Goal: Find specific page/section: Find specific page/section

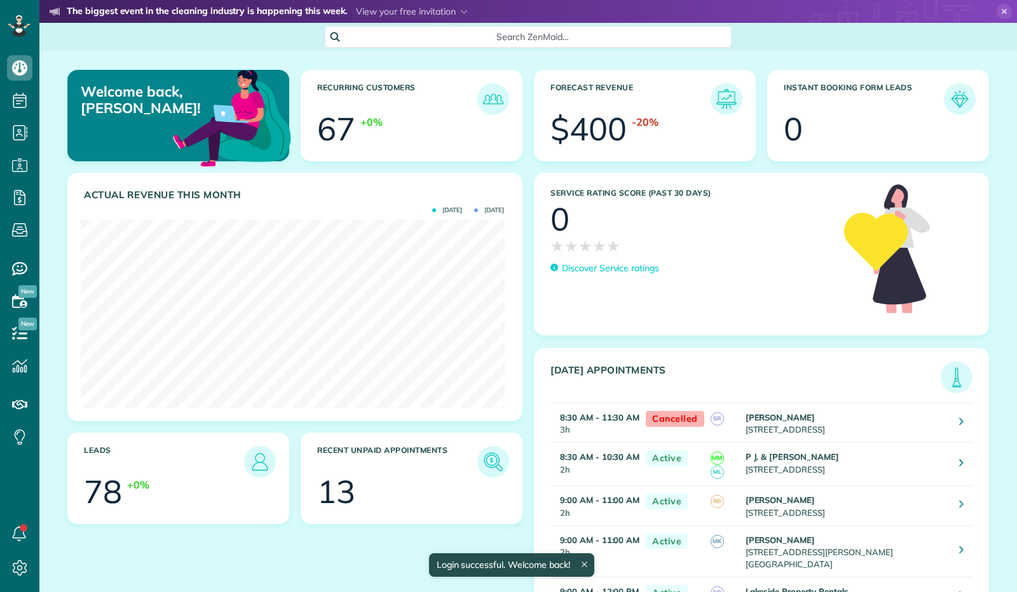
scroll to position [188, 423]
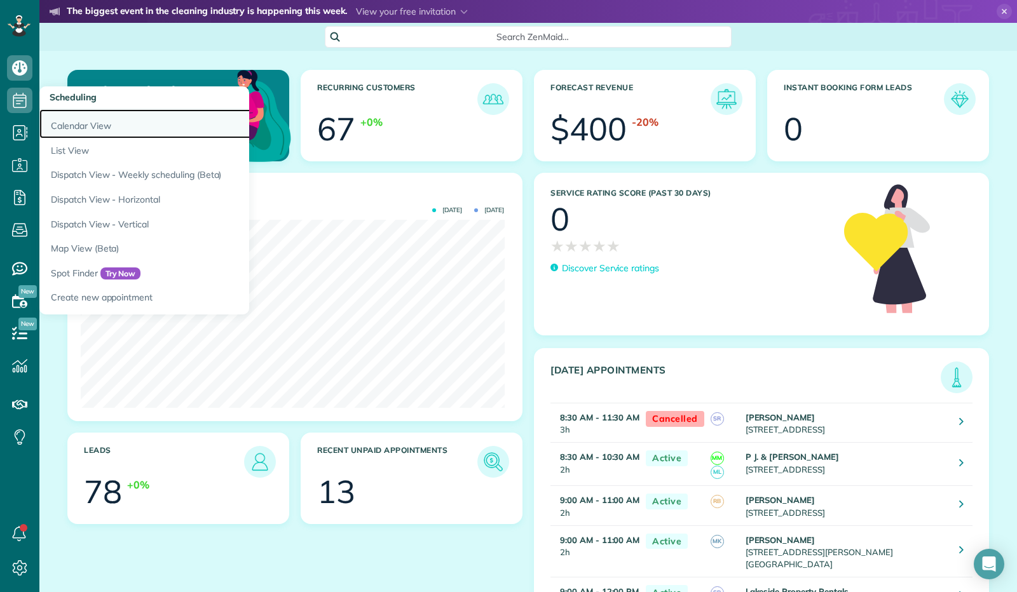
click at [67, 128] on link "Calendar View" at bounding box center [198, 123] width 318 height 29
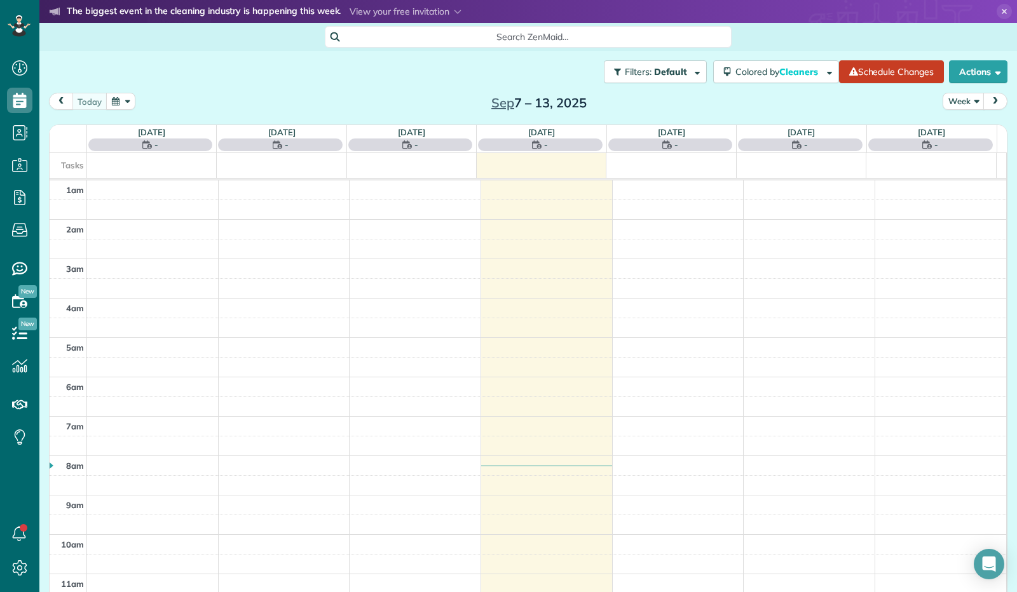
scroll to position [235, 0]
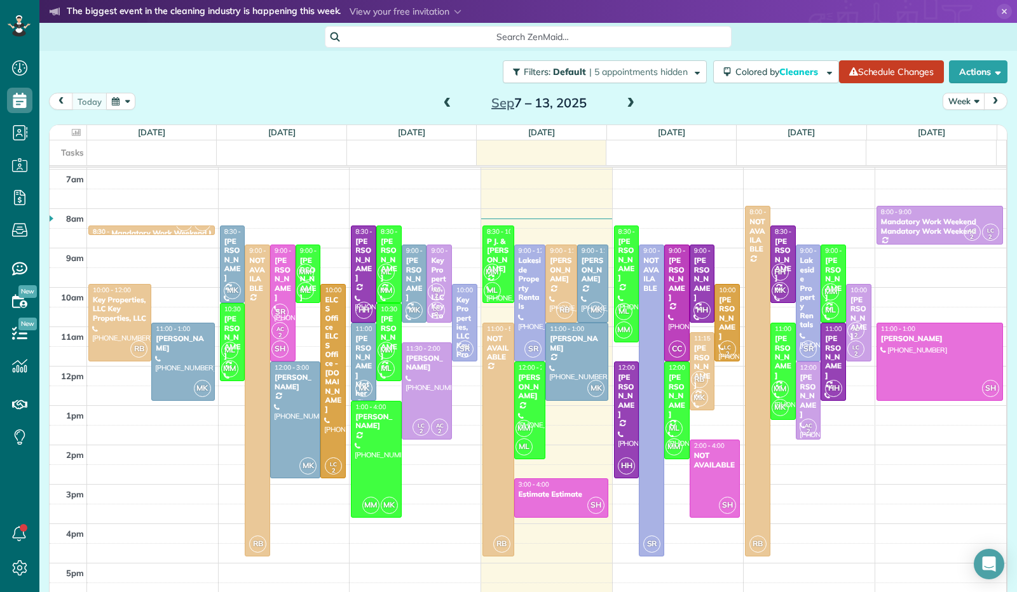
click at [967, 101] on button "Week" at bounding box center [964, 101] width 42 height 17
click at [961, 125] on link "Day" at bounding box center [993, 130] width 100 height 25
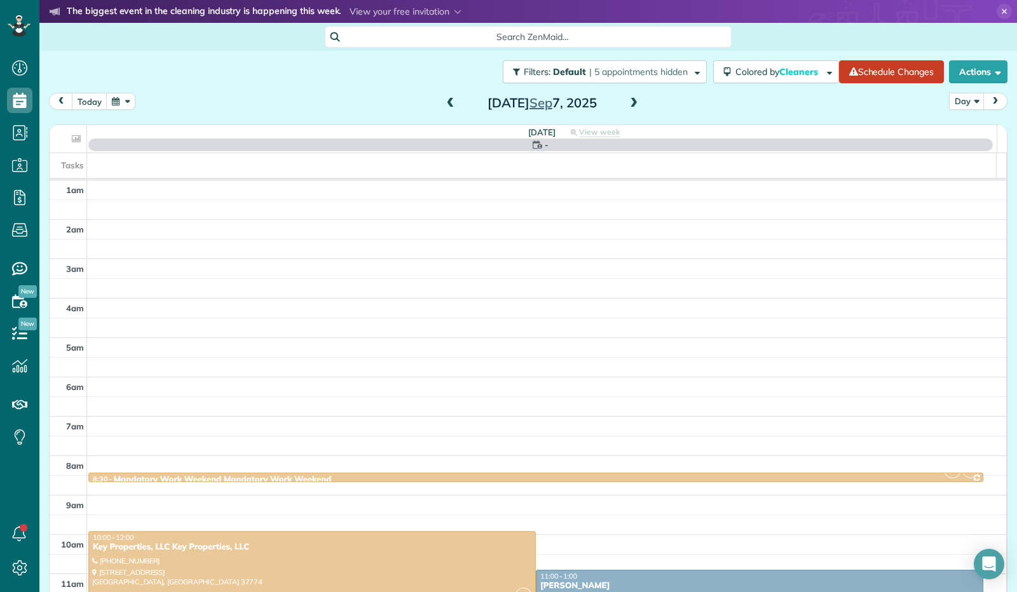
scroll to position [235, 0]
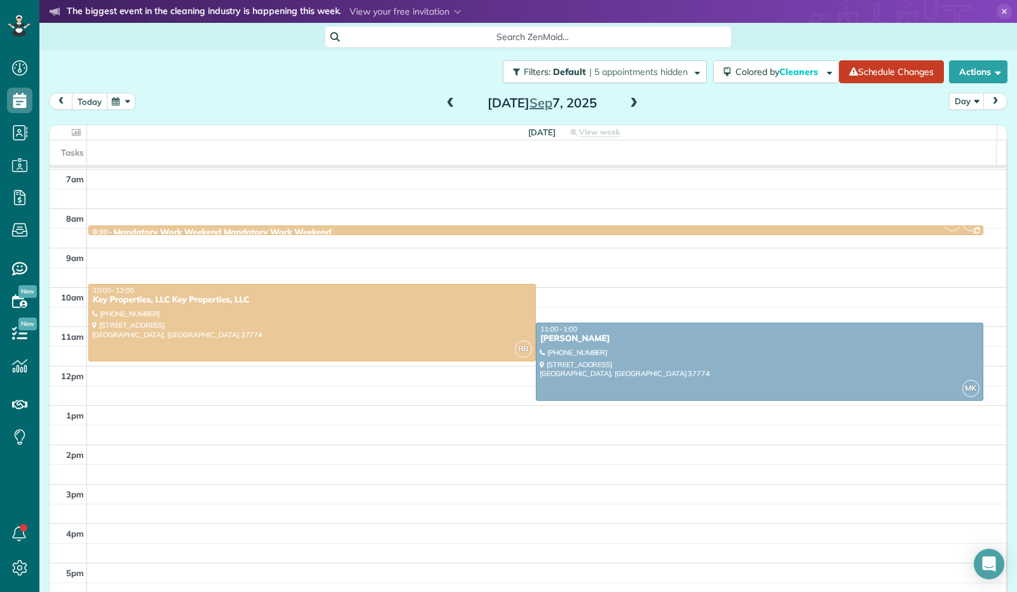
click at [87, 105] on button "today" at bounding box center [90, 101] width 36 height 17
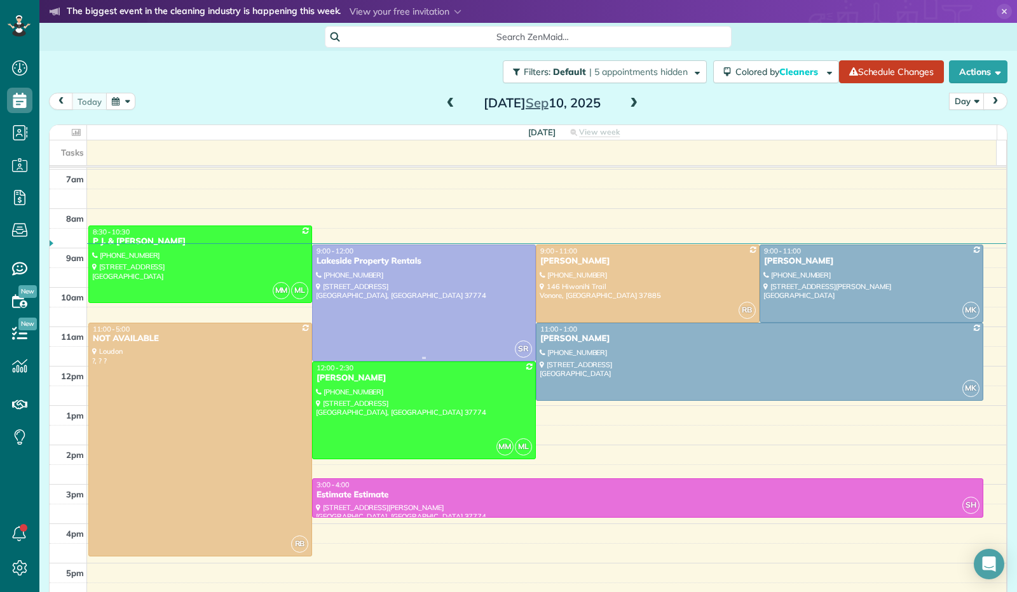
click at [434, 296] on div at bounding box center [424, 303] width 222 height 116
click at [629, 104] on span at bounding box center [634, 103] width 14 height 11
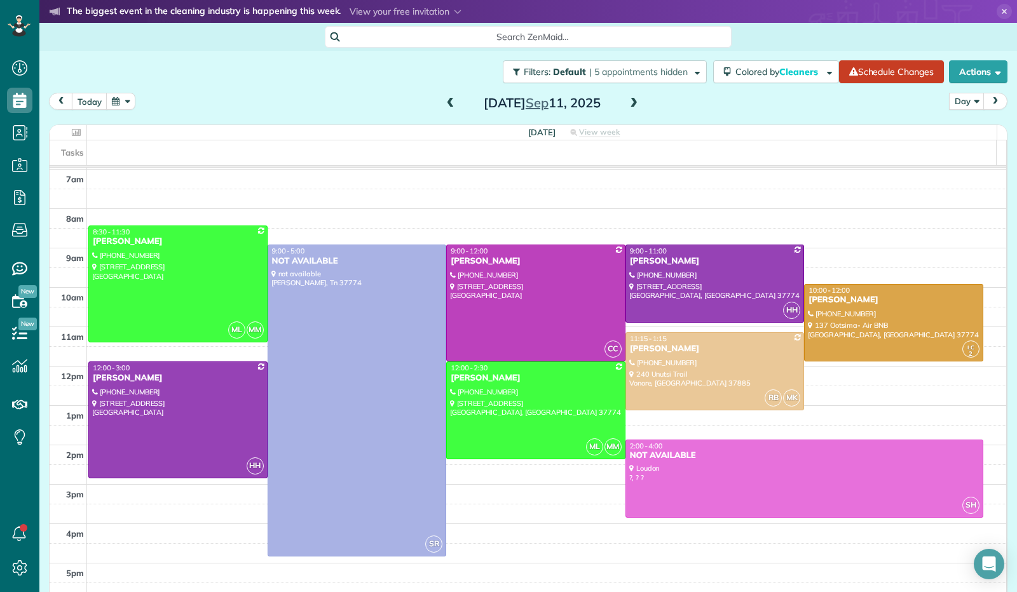
click at [629, 104] on span at bounding box center [634, 103] width 14 height 11
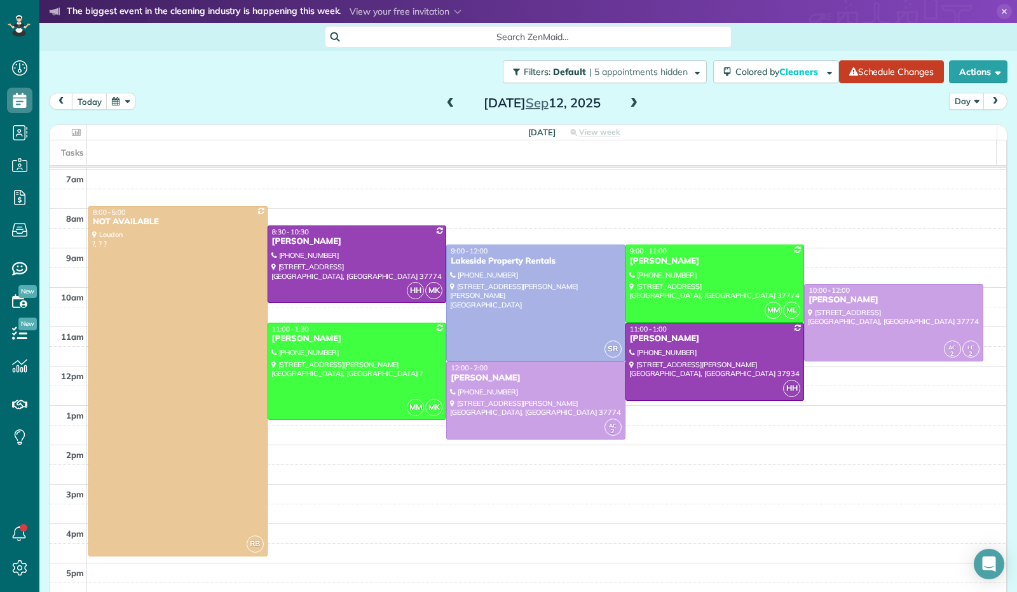
click at [629, 104] on span at bounding box center [634, 103] width 14 height 11
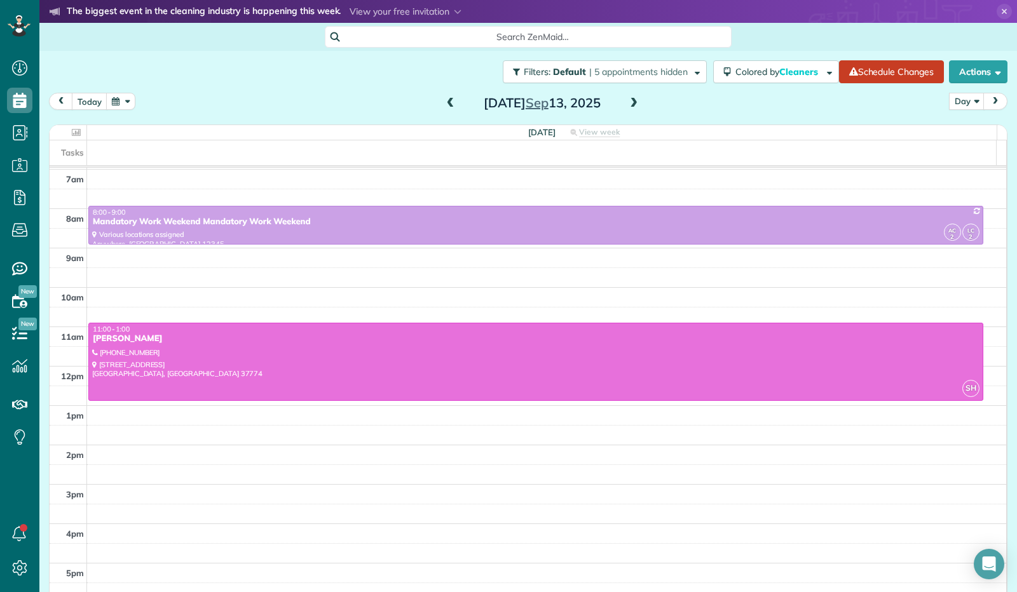
click at [629, 104] on span at bounding box center [634, 103] width 14 height 11
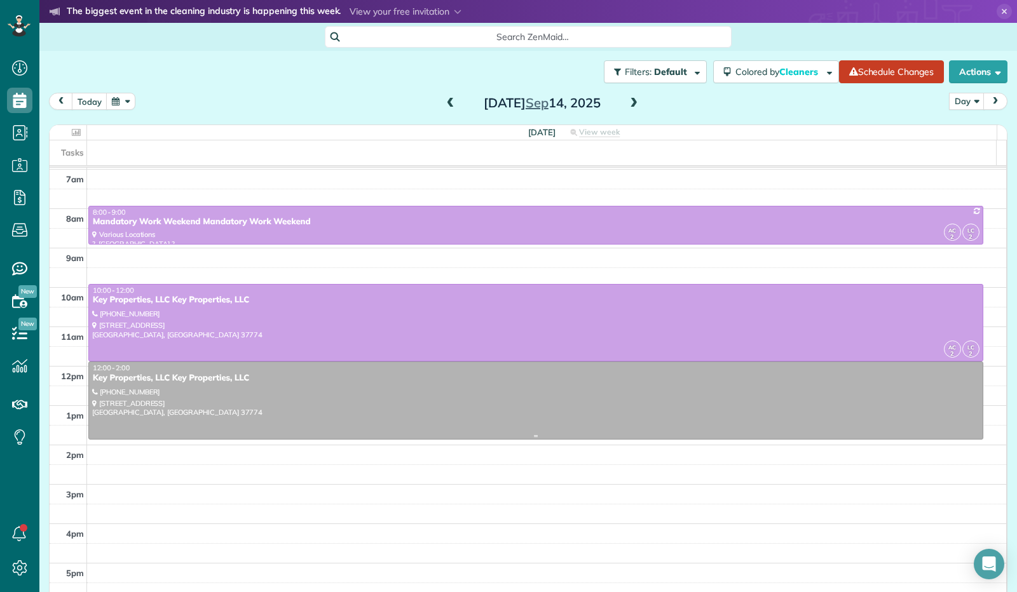
click at [308, 390] on div at bounding box center [536, 400] width 894 height 77
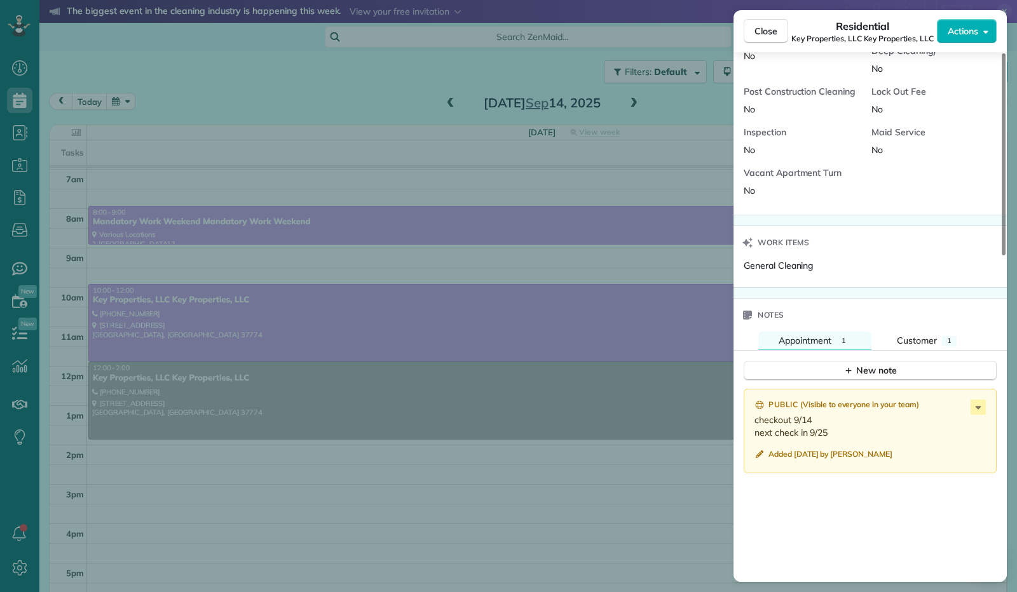
scroll to position [852, 0]
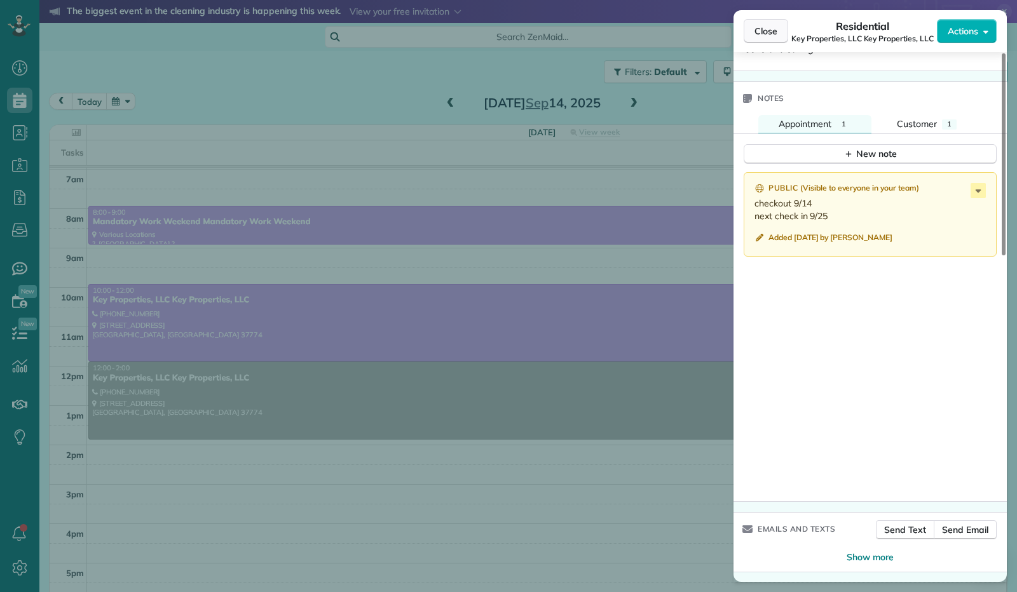
click at [767, 38] on button "Close" at bounding box center [766, 31] width 44 height 24
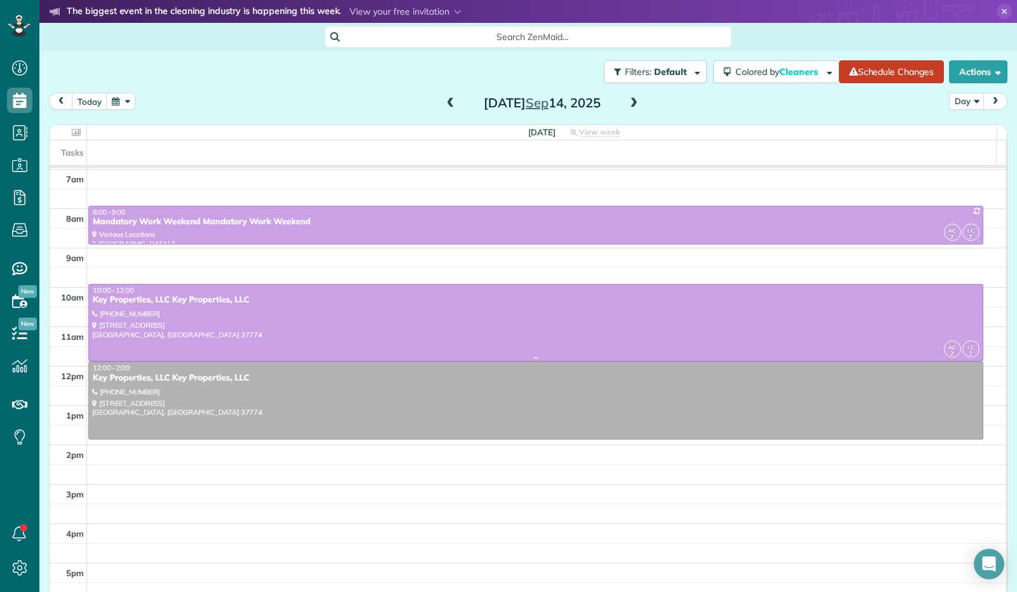
click at [604, 304] on div "Key Properties, LLC Key Properties, LLC" at bounding box center [535, 300] width 887 height 11
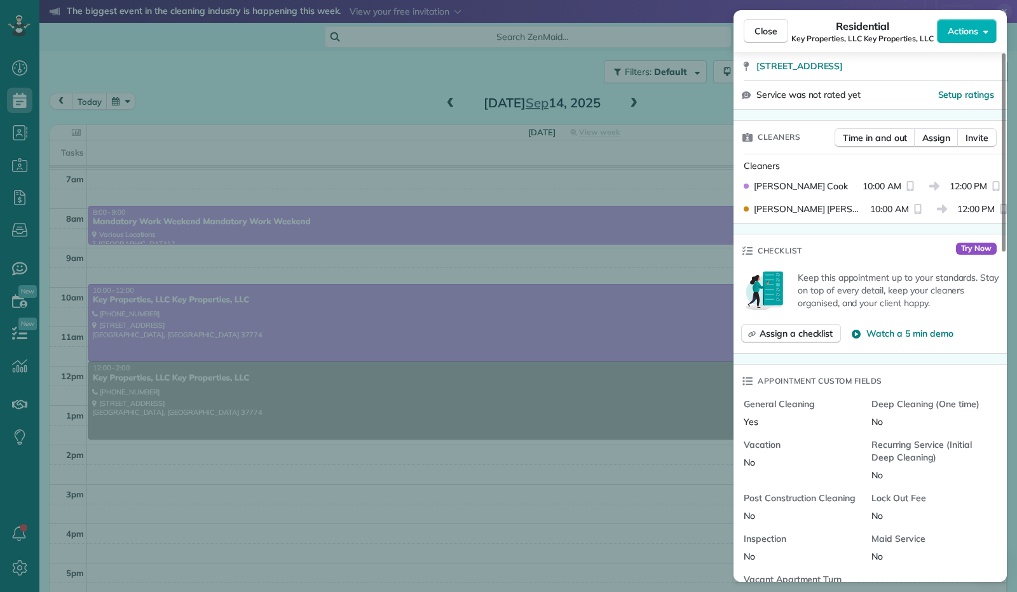
scroll to position [573, 0]
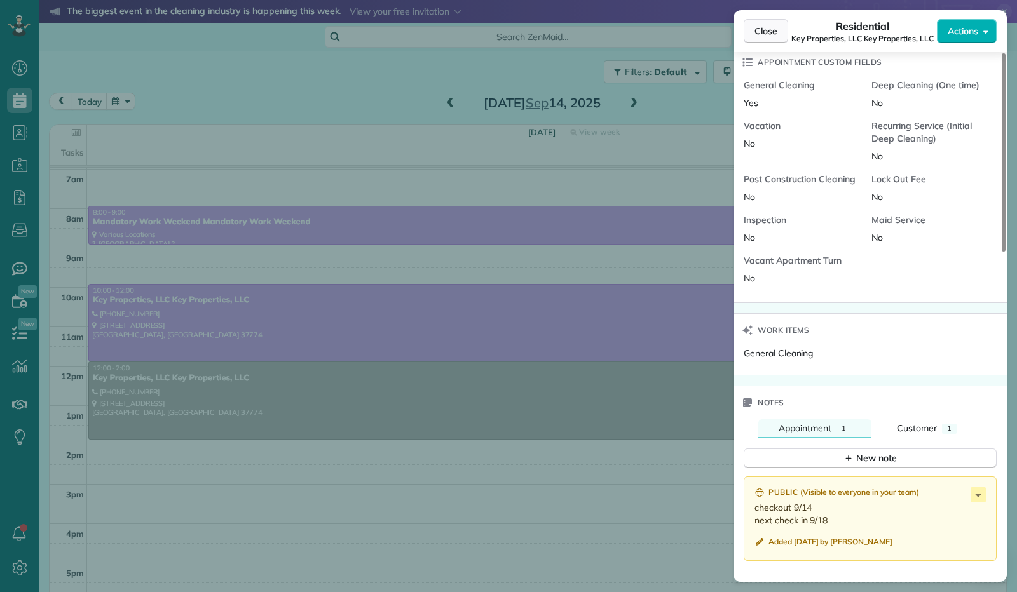
click at [762, 33] on span "Close" at bounding box center [765, 31] width 23 height 13
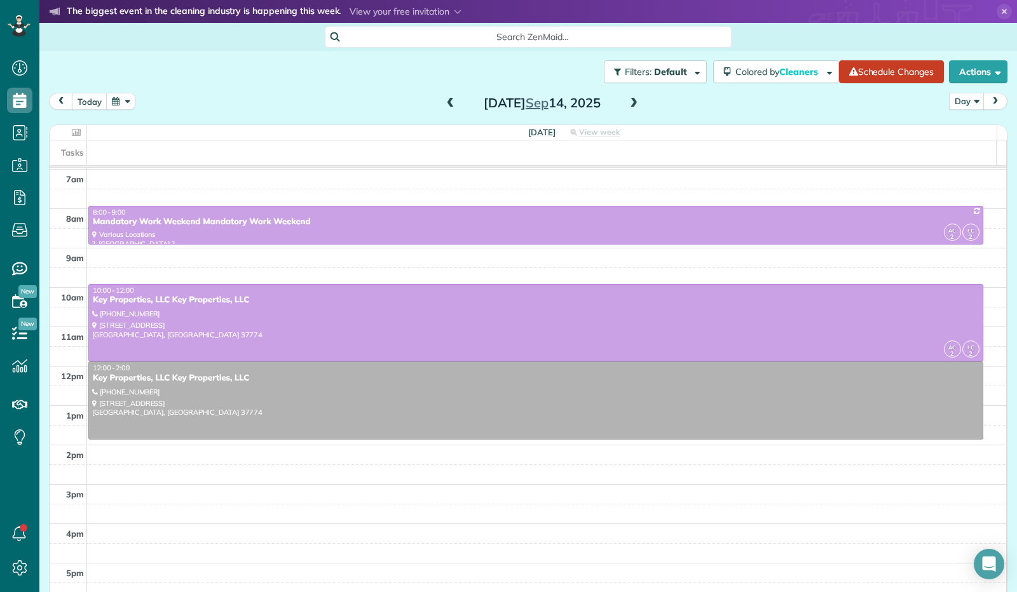
click at [629, 101] on span at bounding box center [634, 103] width 14 height 11
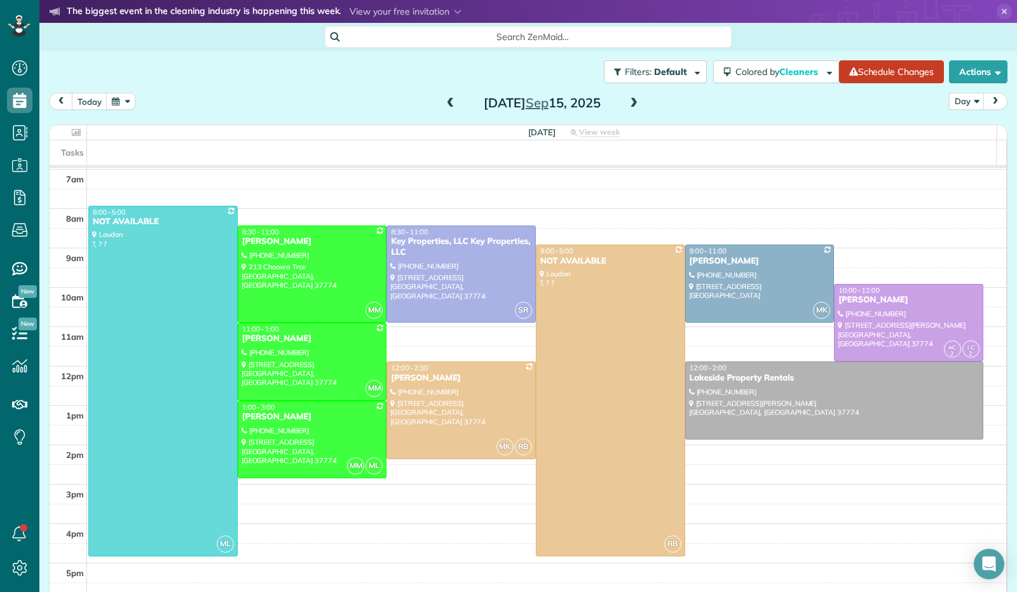
click at [449, 106] on span at bounding box center [451, 103] width 14 height 11
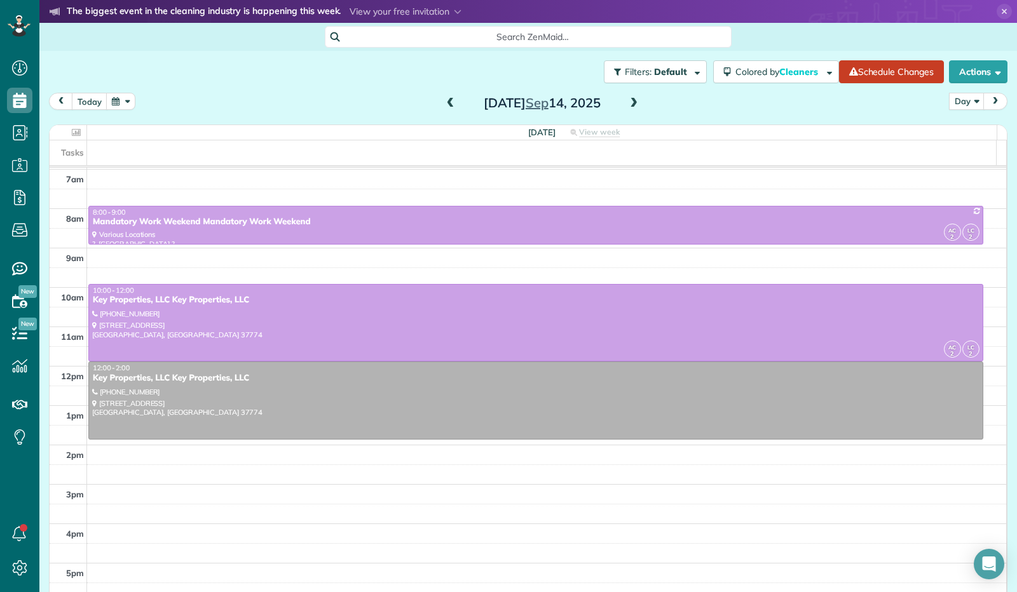
click at [627, 103] on span at bounding box center [634, 103] width 14 height 11
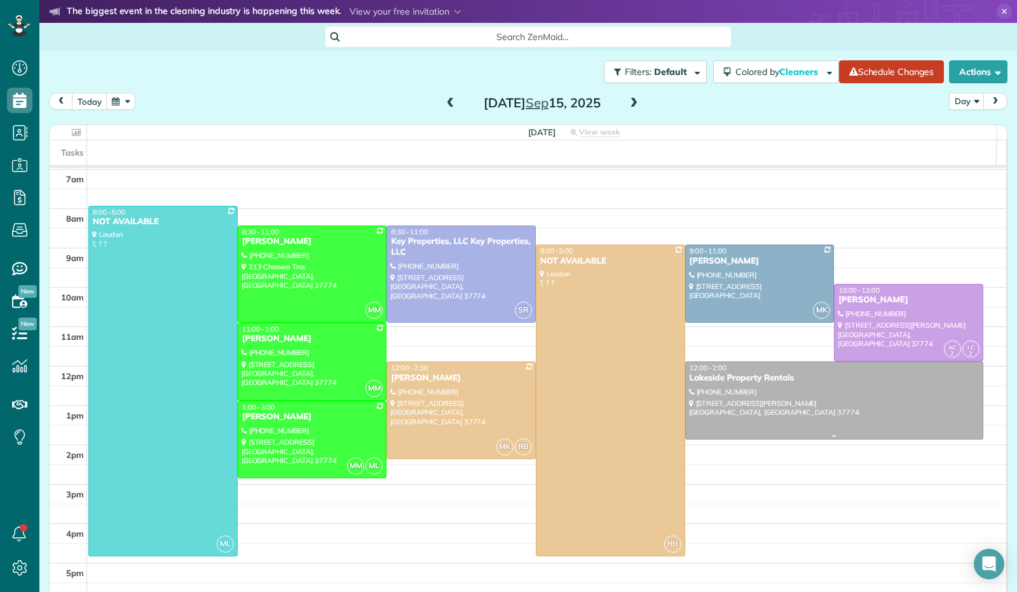
click at [760, 393] on div at bounding box center [834, 400] width 297 height 77
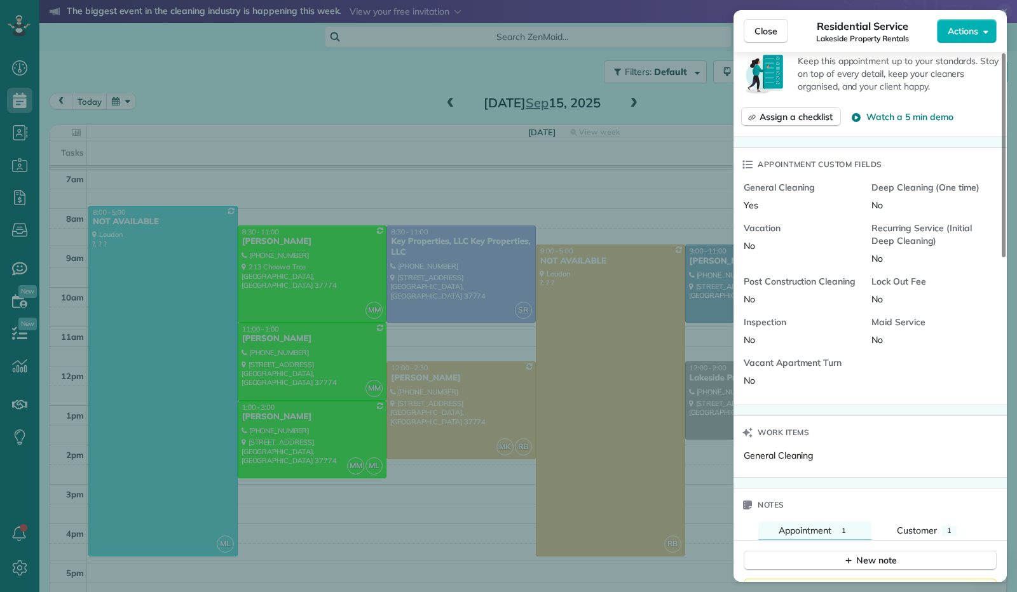
scroll to position [636, 0]
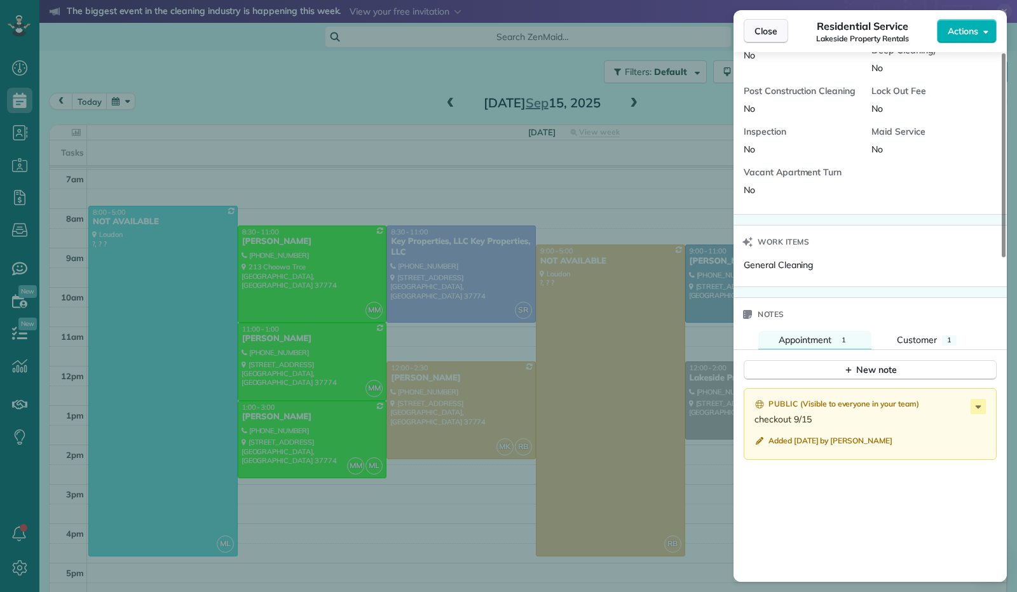
click at [774, 27] on span "Close" at bounding box center [765, 31] width 23 height 13
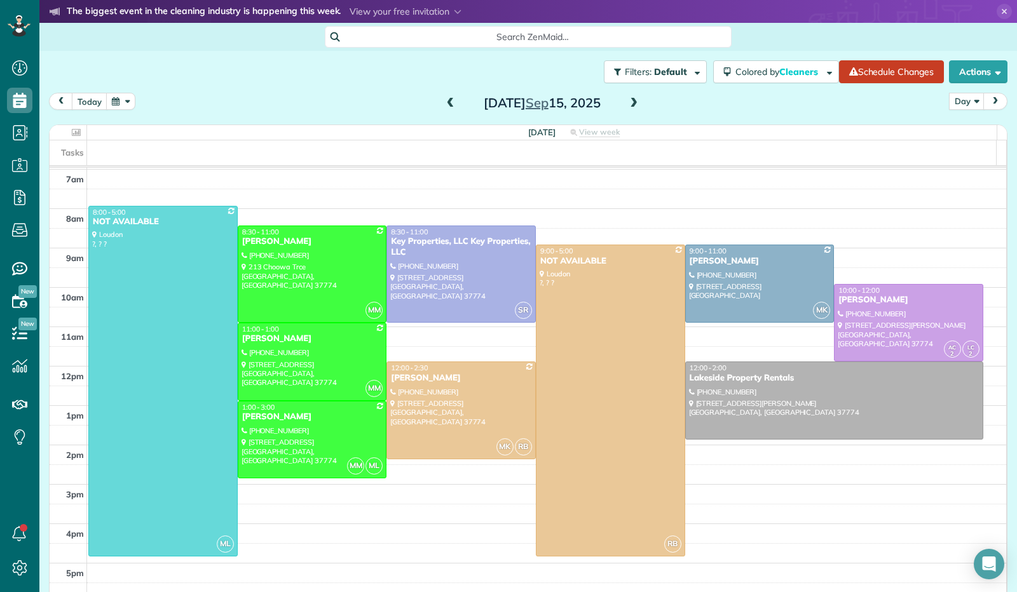
click at [631, 102] on span at bounding box center [634, 103] width 14 height 11
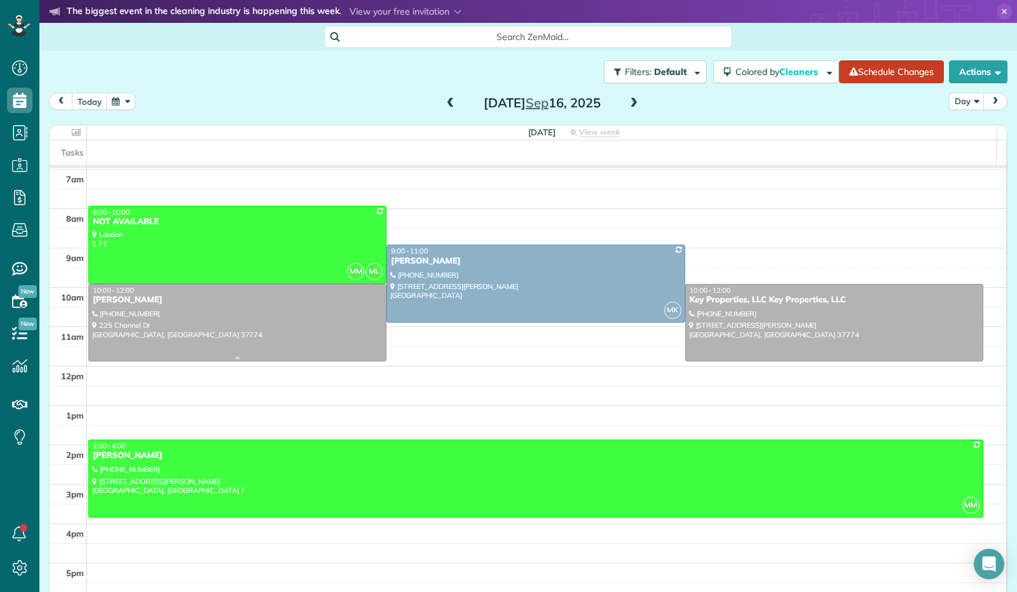
click at [308, 335] on div at bounding box center [237, 323] width 297 height 77
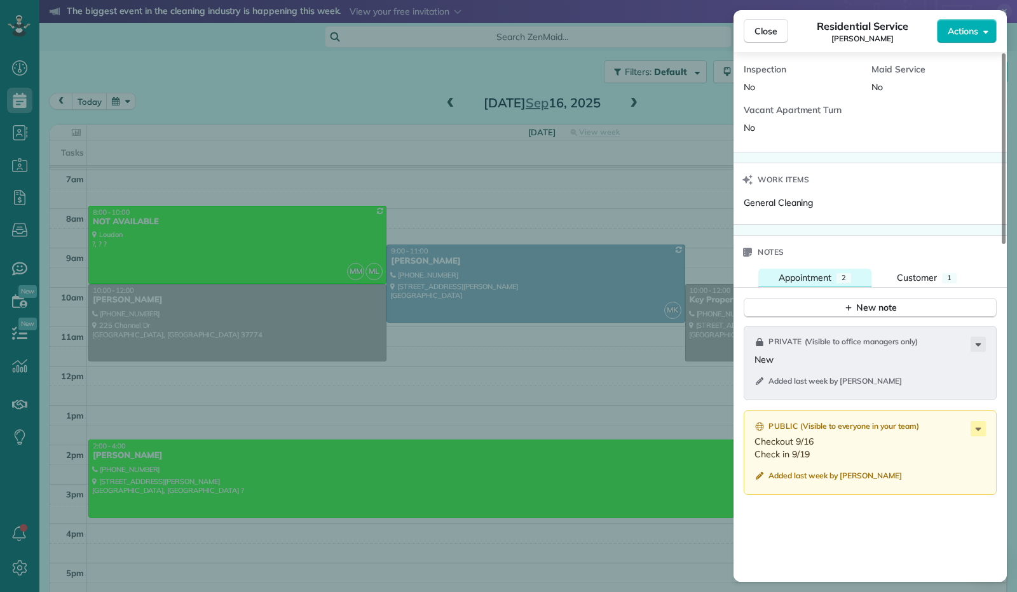
scroll to position [701, 0]
click at [760, 34] on span "Close" at bounding box center [765, 31] width 23 height 13
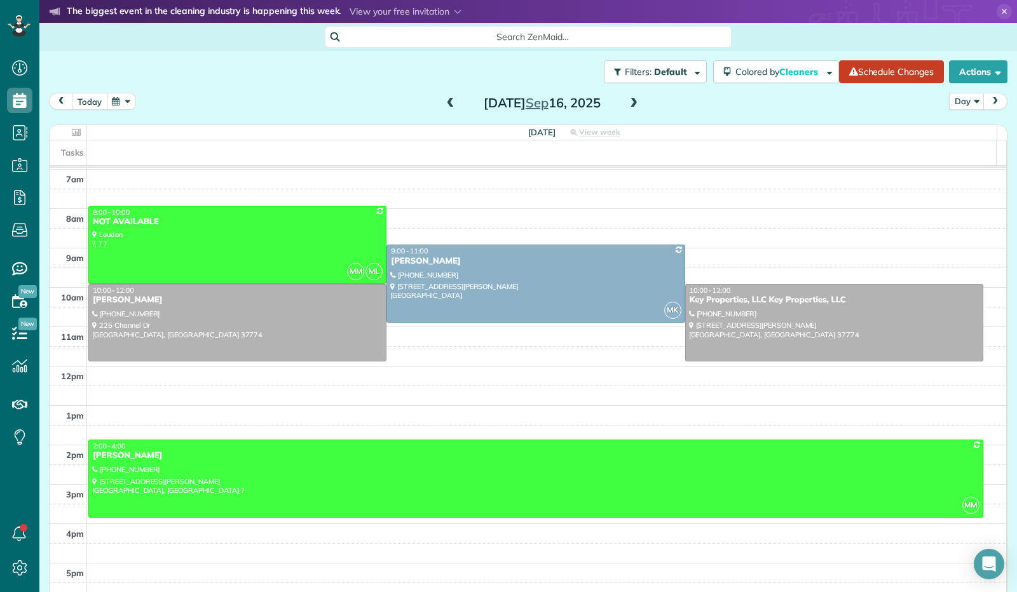
click at [85, 100] on button "today" at bounding box center [90, 101] width 36 height 17
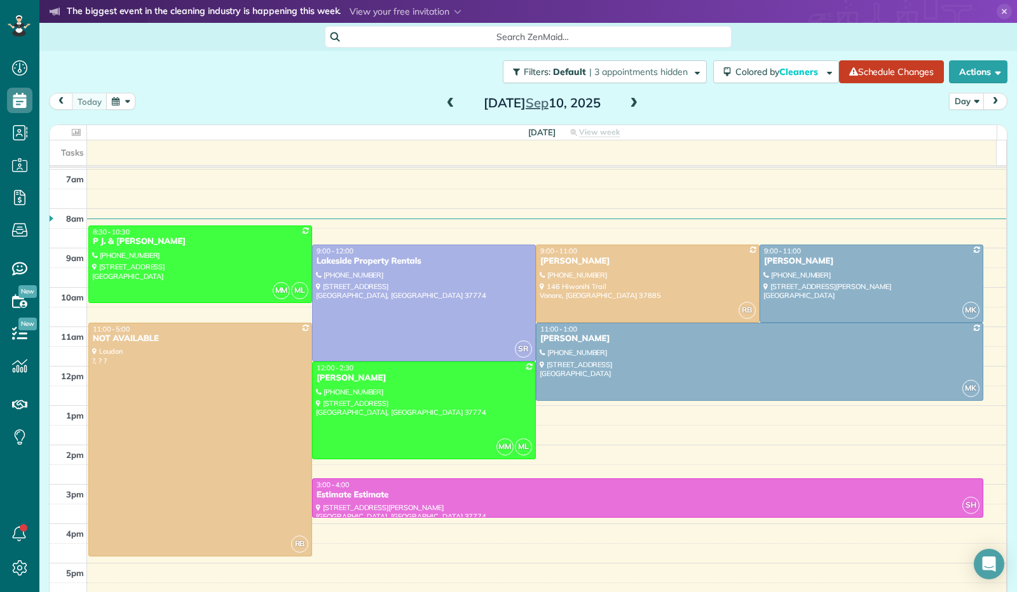
click at [631, 110] on span at bounding box center [634, 103] width 14 height 19
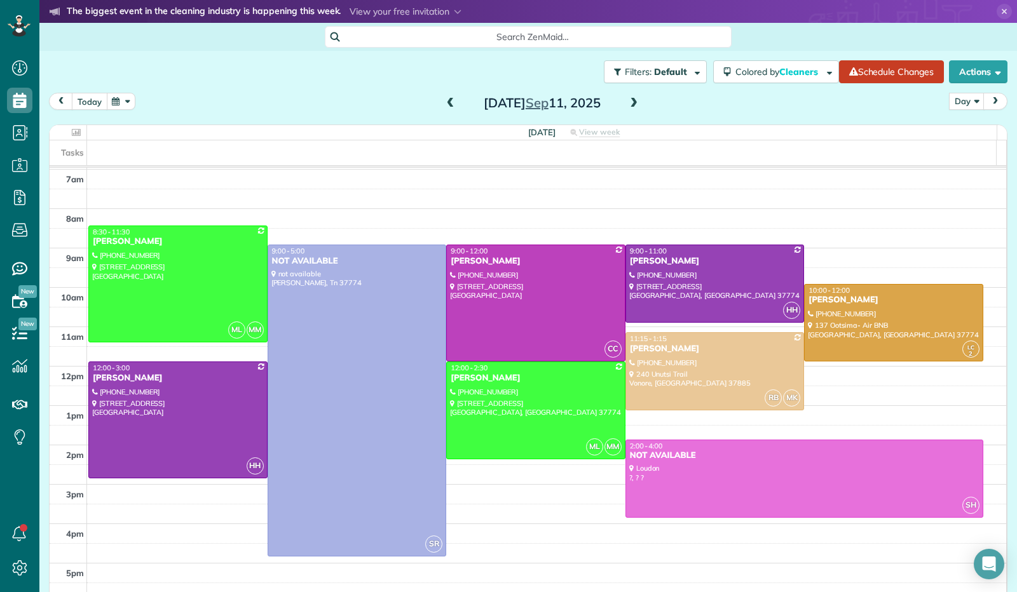
click at [90, 108] on button "today" at bounding box center [90, 101] width 36 height 17
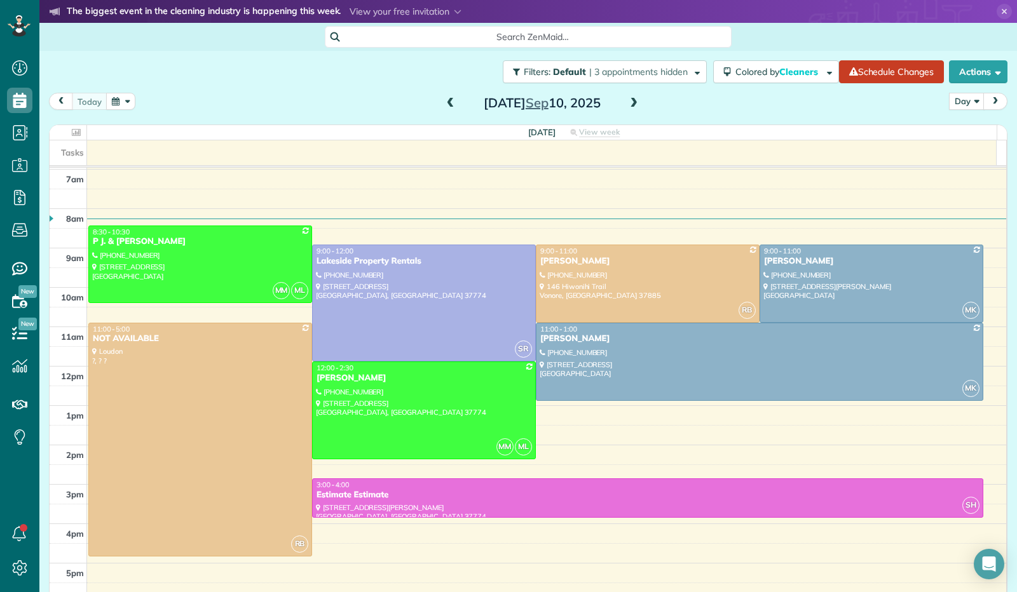
click at [117, 105] on button "button" at bounding box center [120, 101] width 29 height 17
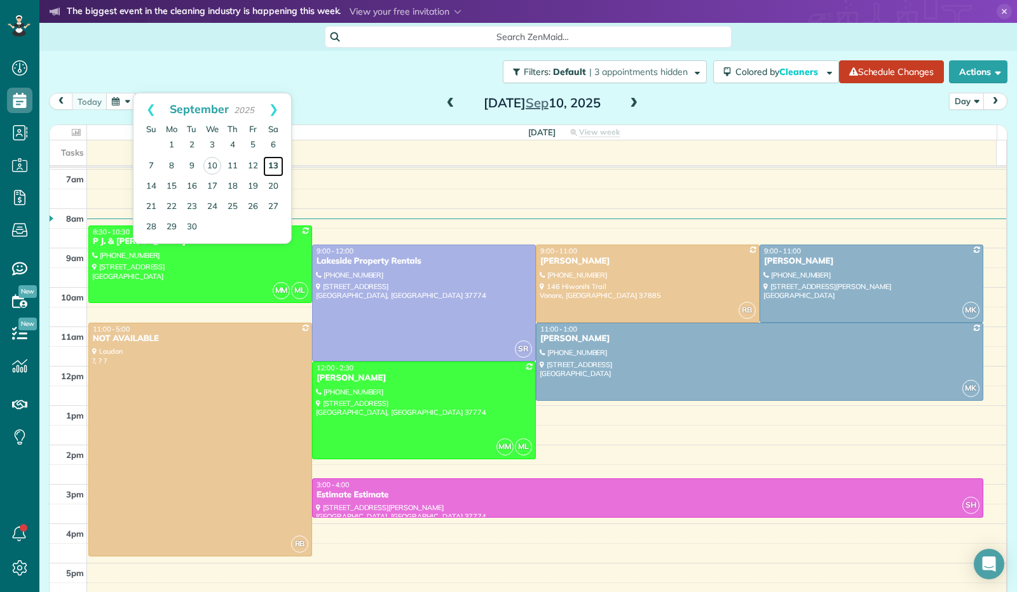
click at [271, 168] on link "13" at bounding box center [273, 166] width 20 height 20
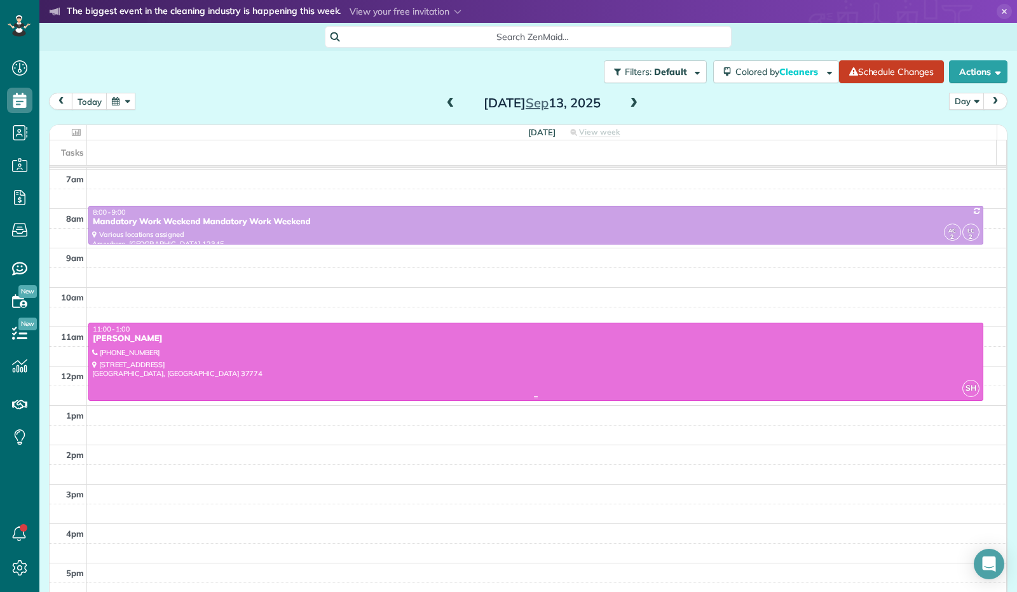
click at [345, 346] on div at bounding box center [536, 362] width 894 height 77
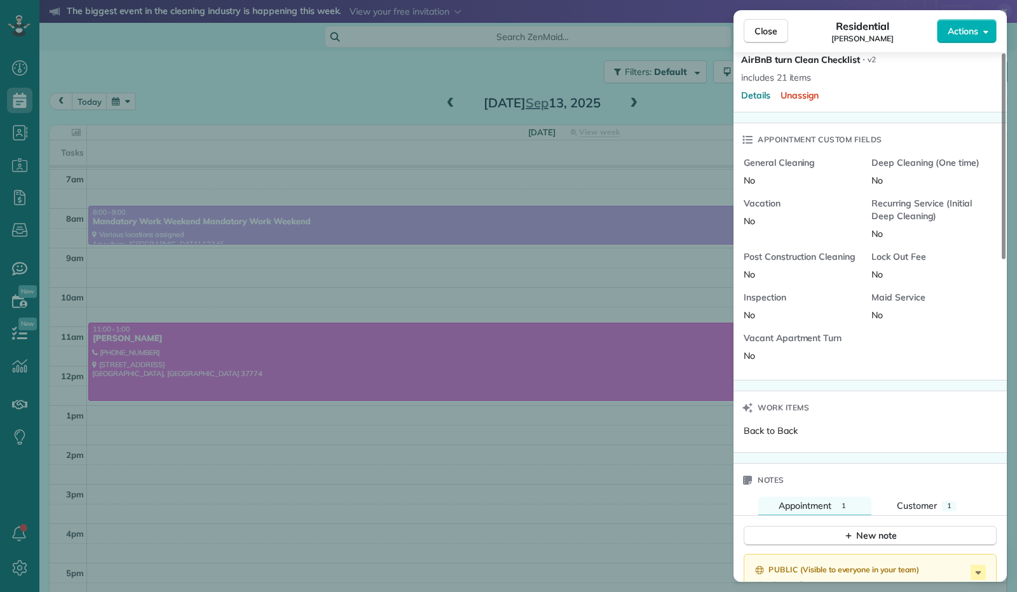
scroll to position [700, 0]
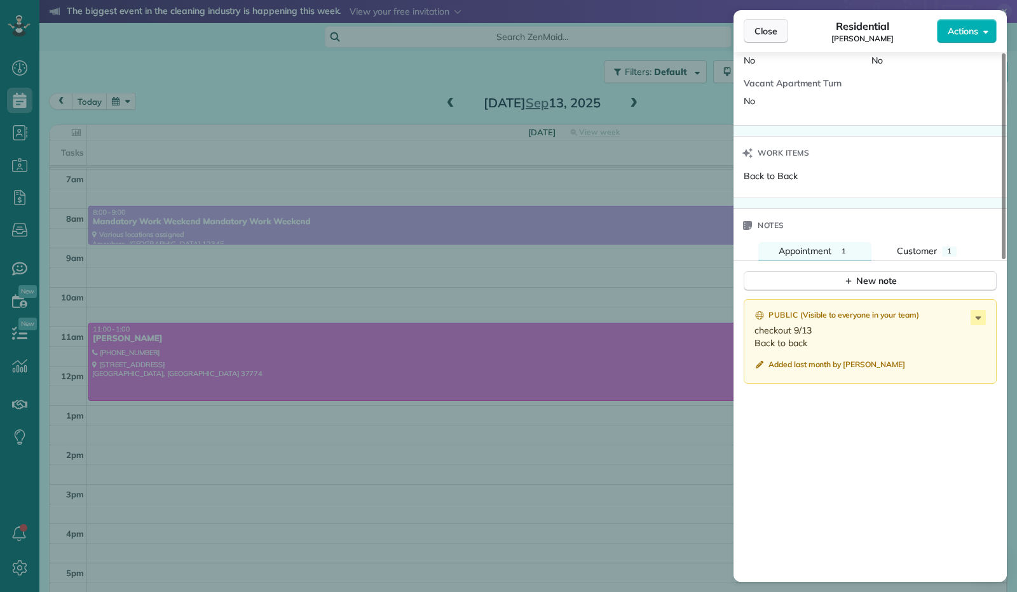
click at [763, 29] on span "Close" at bounding box center [765, 31] width 23 height 13
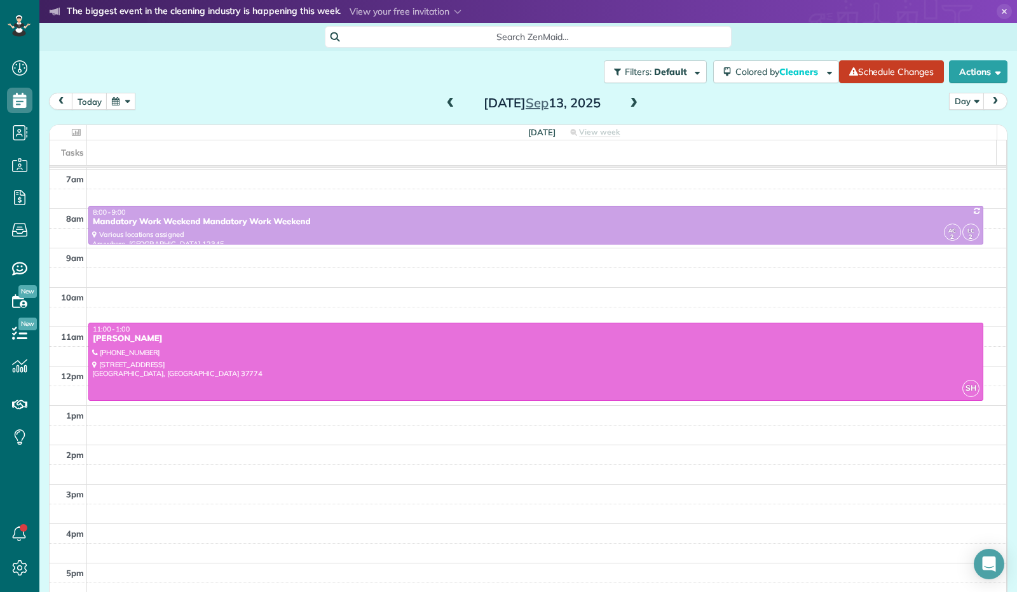
click at [630, 102] on span at bounding box center [634, 103] width 14 height 11
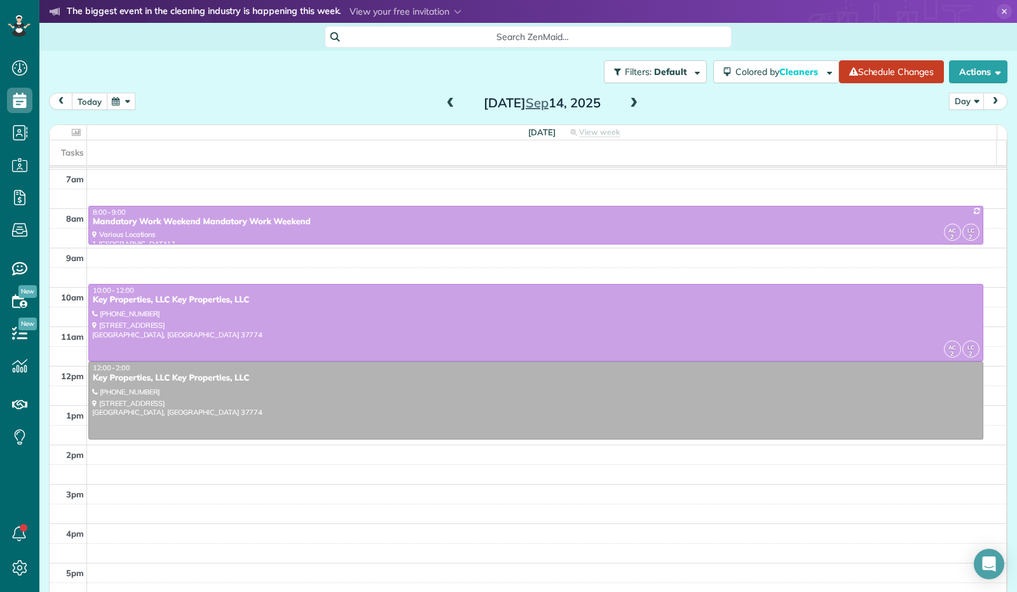
click at [86, 105] on button "today" at bounding box center [90, 101] width 36 height 17
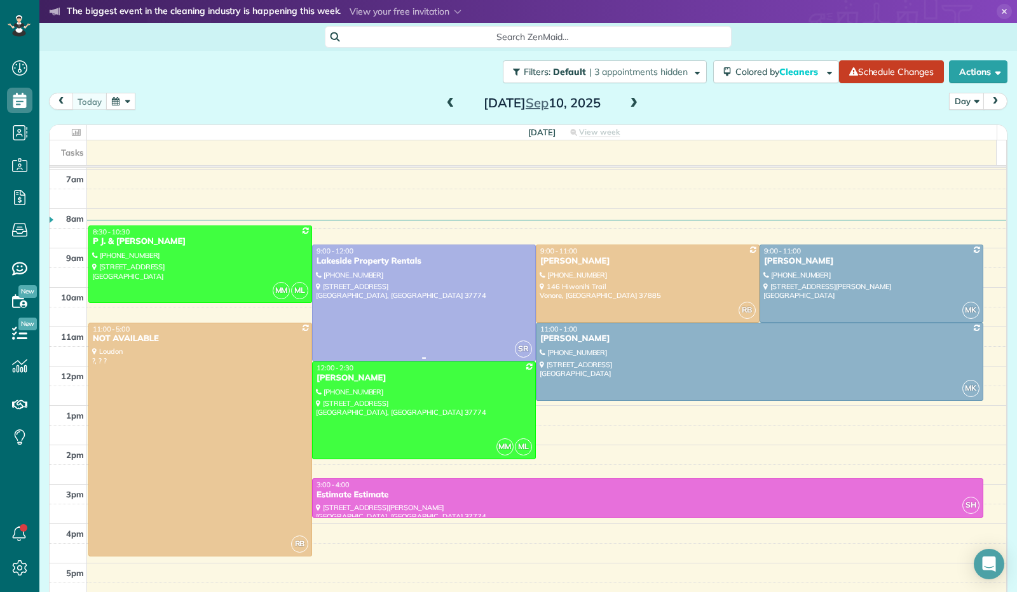
click at [400, 301] on div at bounding box center [424, 303] width 222 height 116
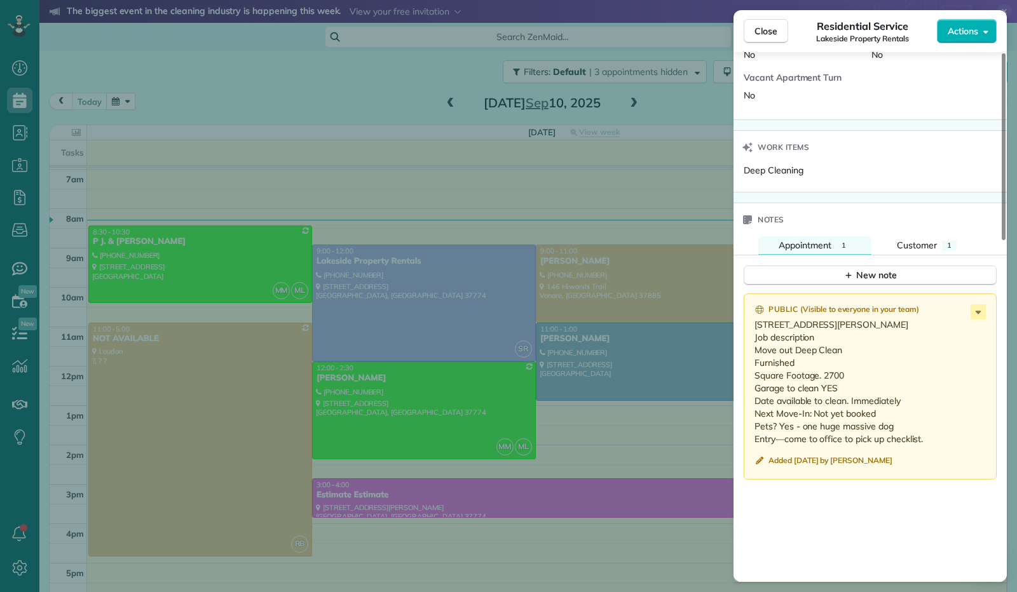
scroll to position [763, 0]
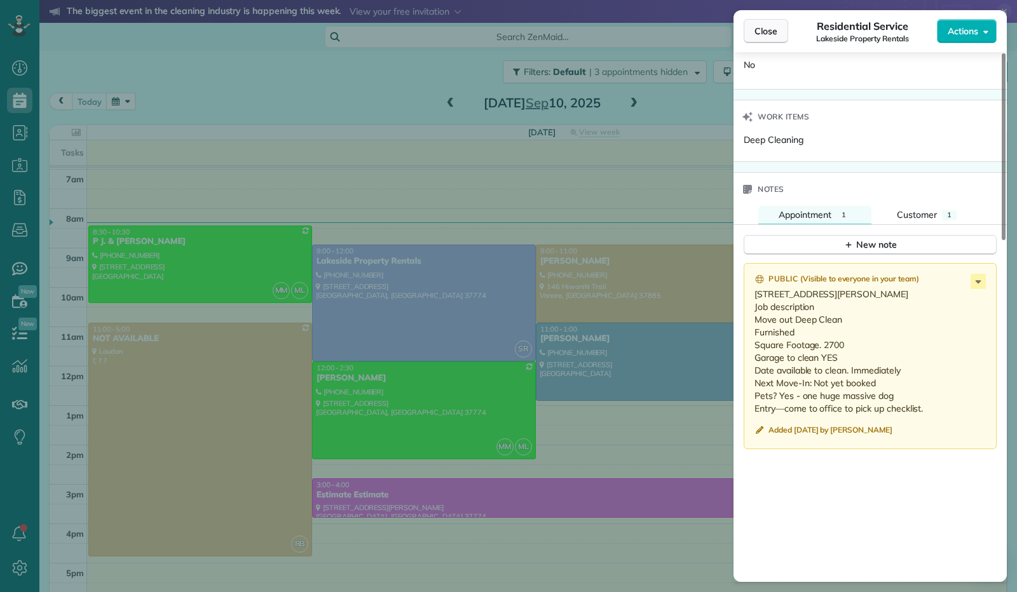
click at [753, 27] on button "Close" at bounding box center [766, 31] width 44 height 24
